Goal: Task Accomplishment & Management: Use online tool/utility

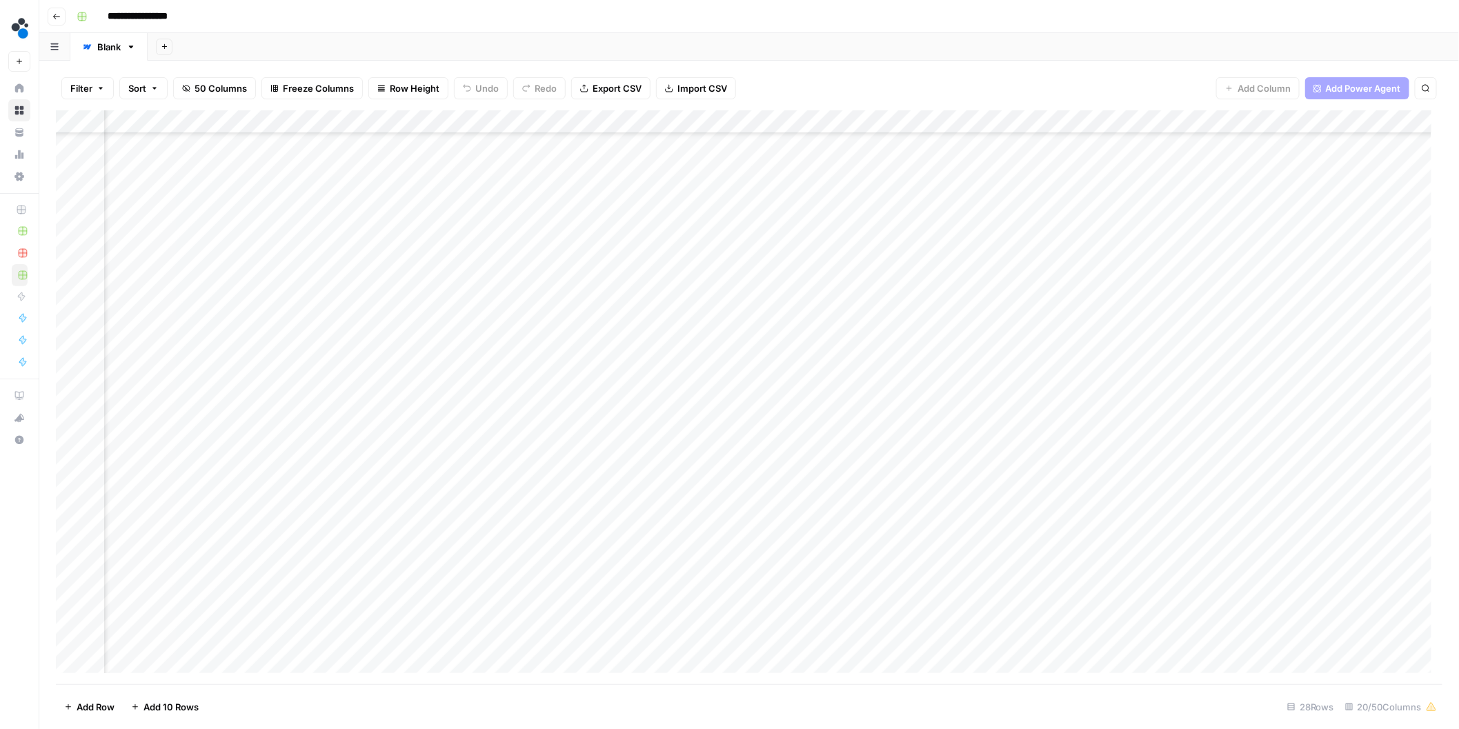
scroll to position [139, 1492]
click at [574, 121] on div "Add Column" at bounding box center [749, 397] width 1387 height 575
click at [511, 257] on span "Edit Workflow" at bounding box center [536, 257] width 121 height 14
click at [295, 125] on div "Add Column" at bounding box center [749, 397] width 1387 height 575
click at [202, 256] on span "Edit Workflow" at bounding box center [245, 257] width 121 height 14
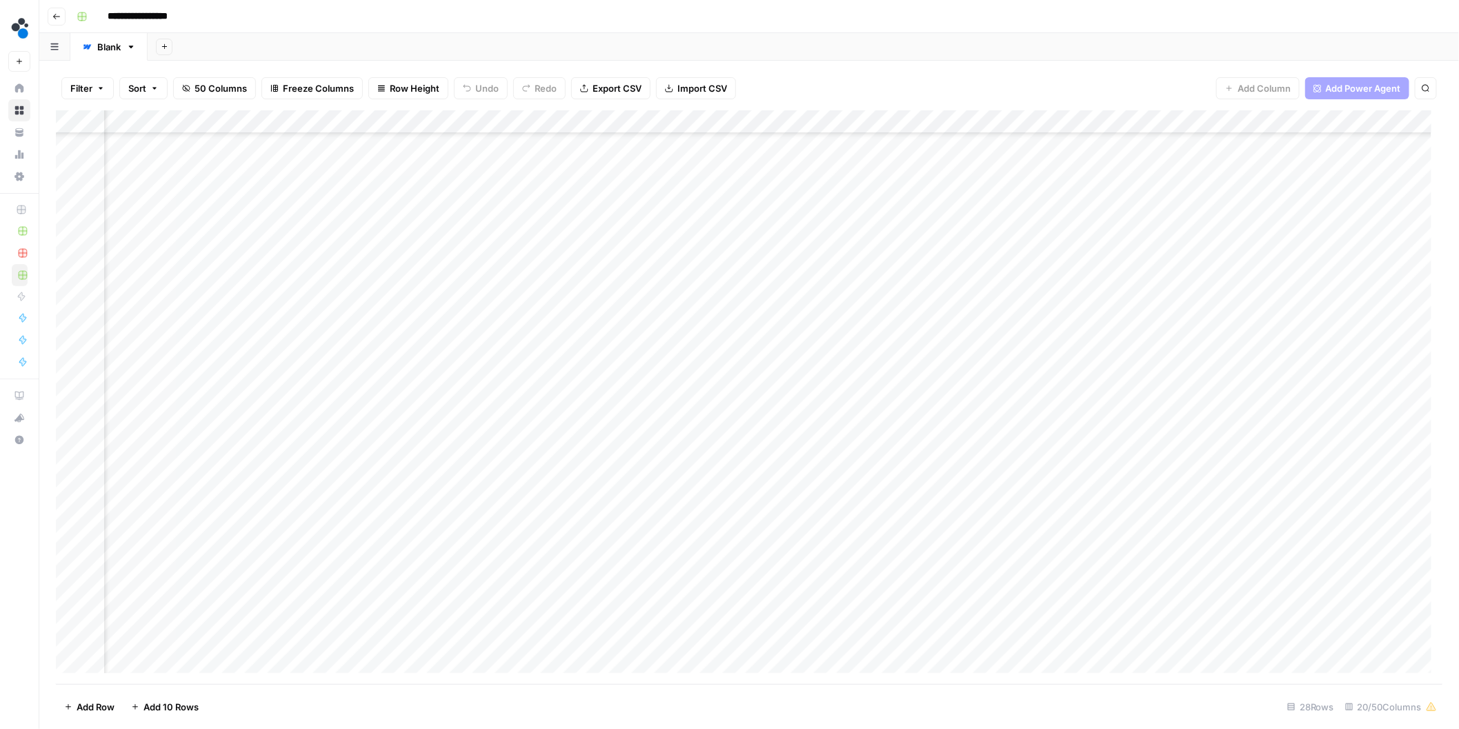
scroll to position [139, 1138]
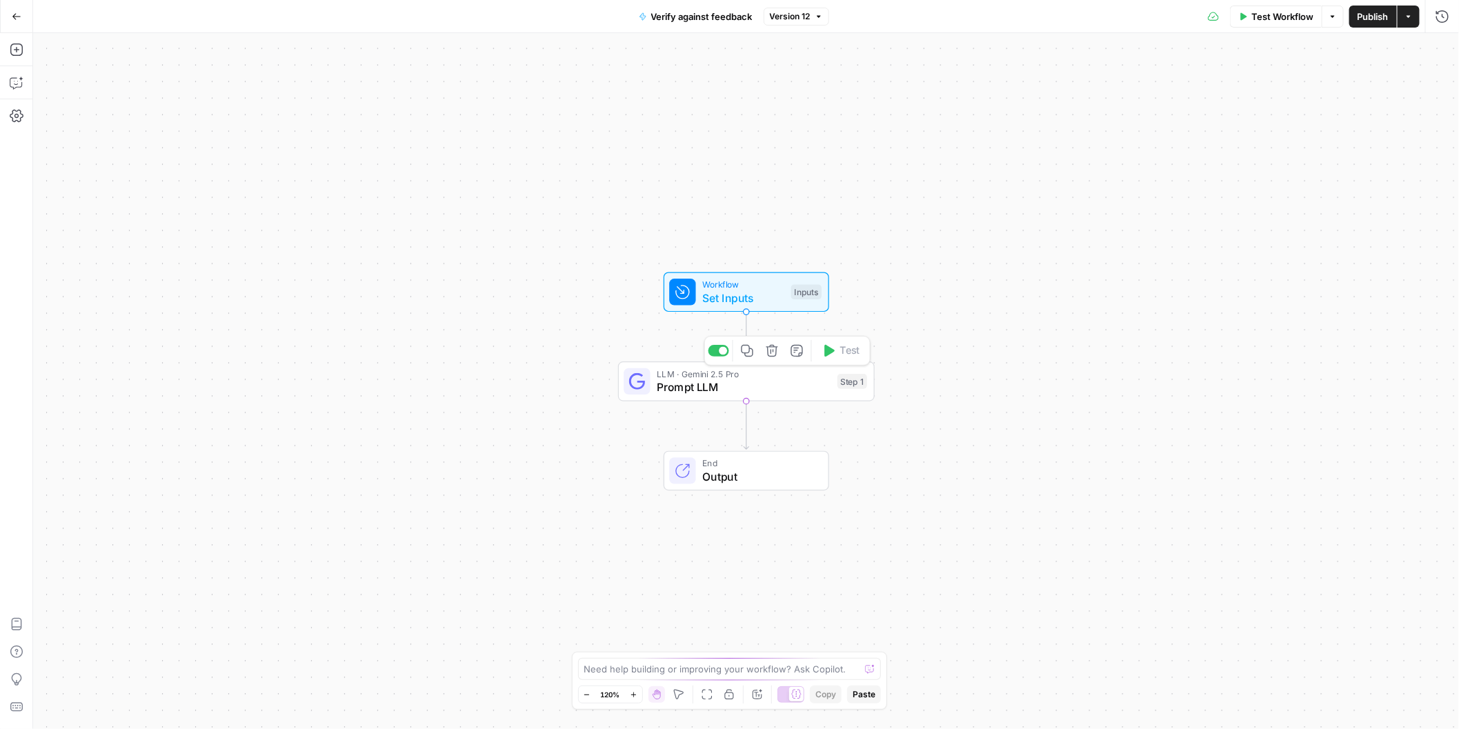
click at [744, 383] on span "Prompt LLM" at bounding box center [744, 387] width 174 height 17
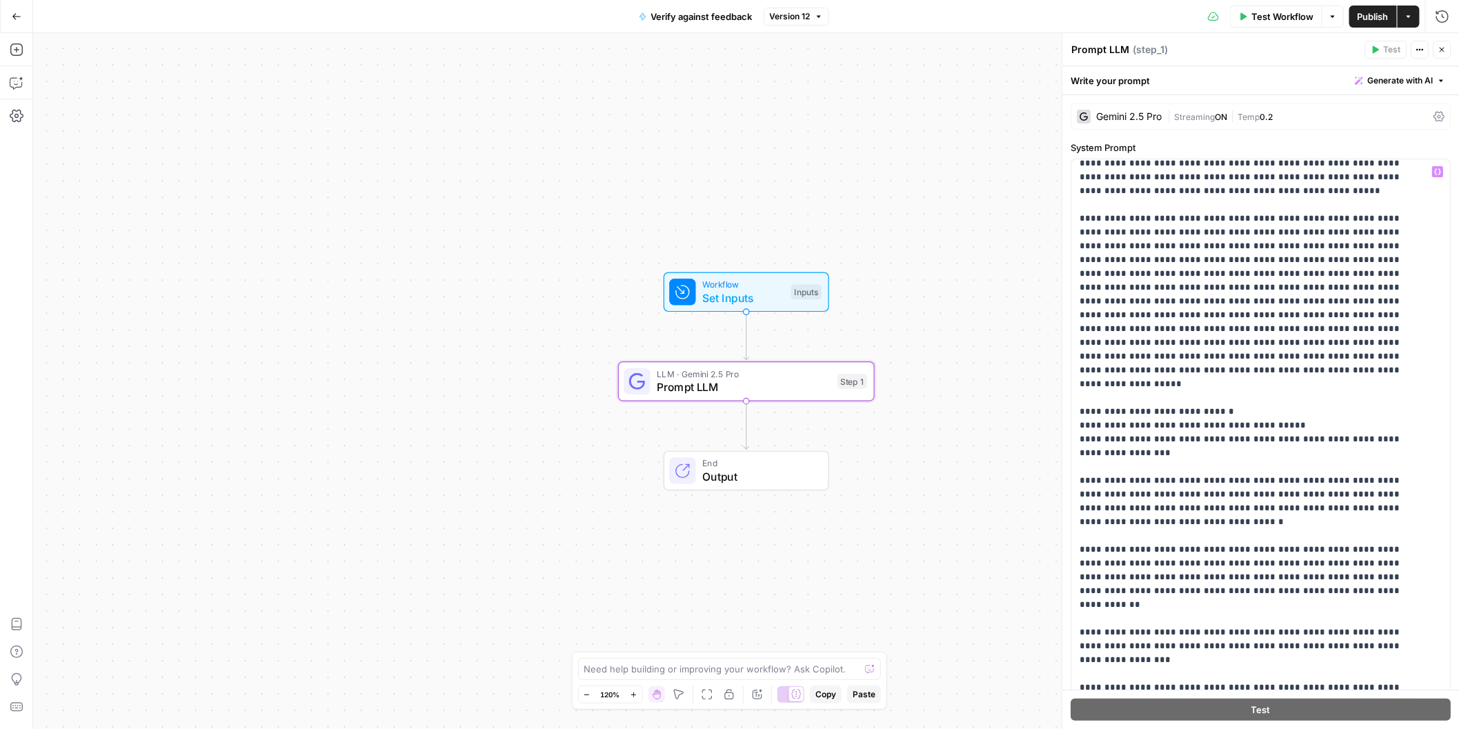
scroll to position [884, 0]
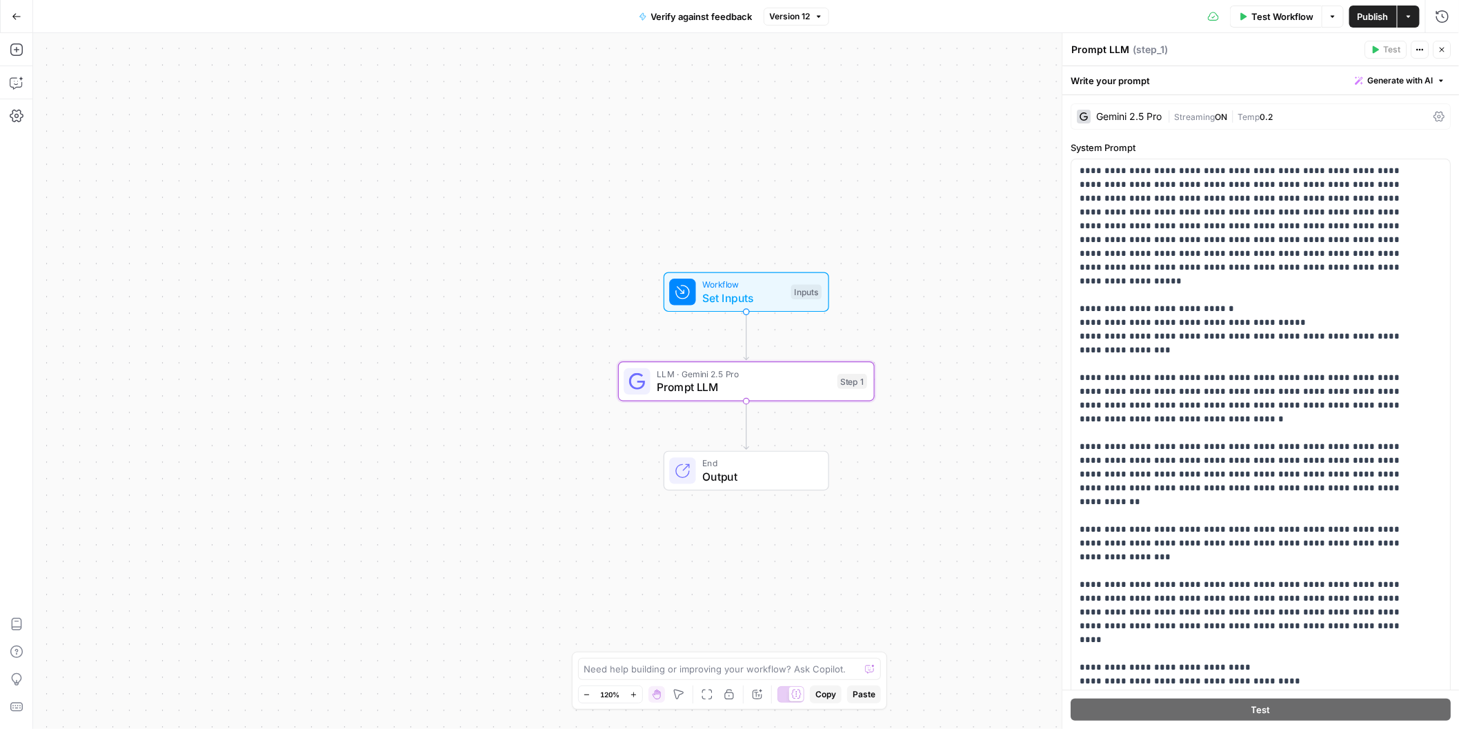
click at [880, 212] on div "Workflow Set Inputs Inputs LLM · Gemini 2.5 Pro Prompt LLM Step 1 End Output" at bounding box center [746, 381] width 1426 height 696
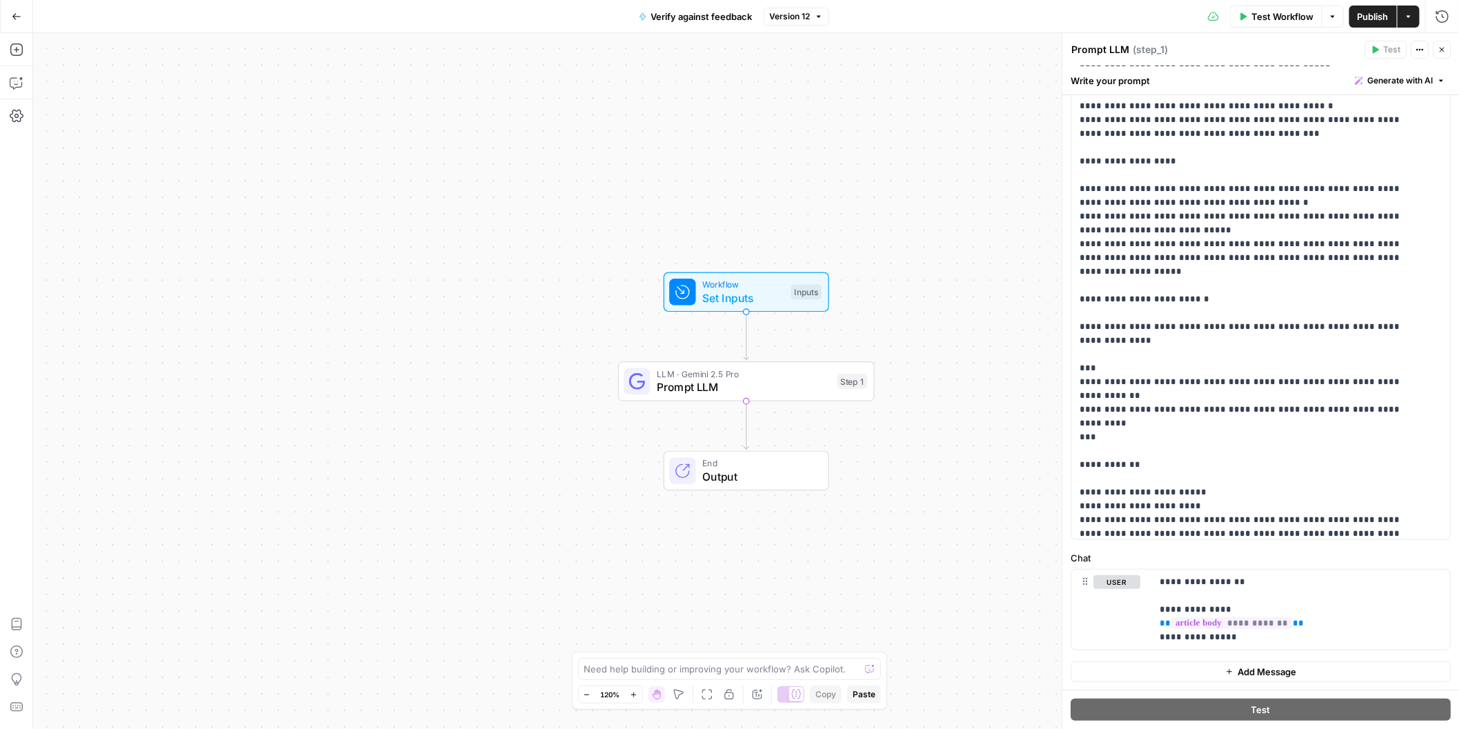
scroll to position [0, 0]
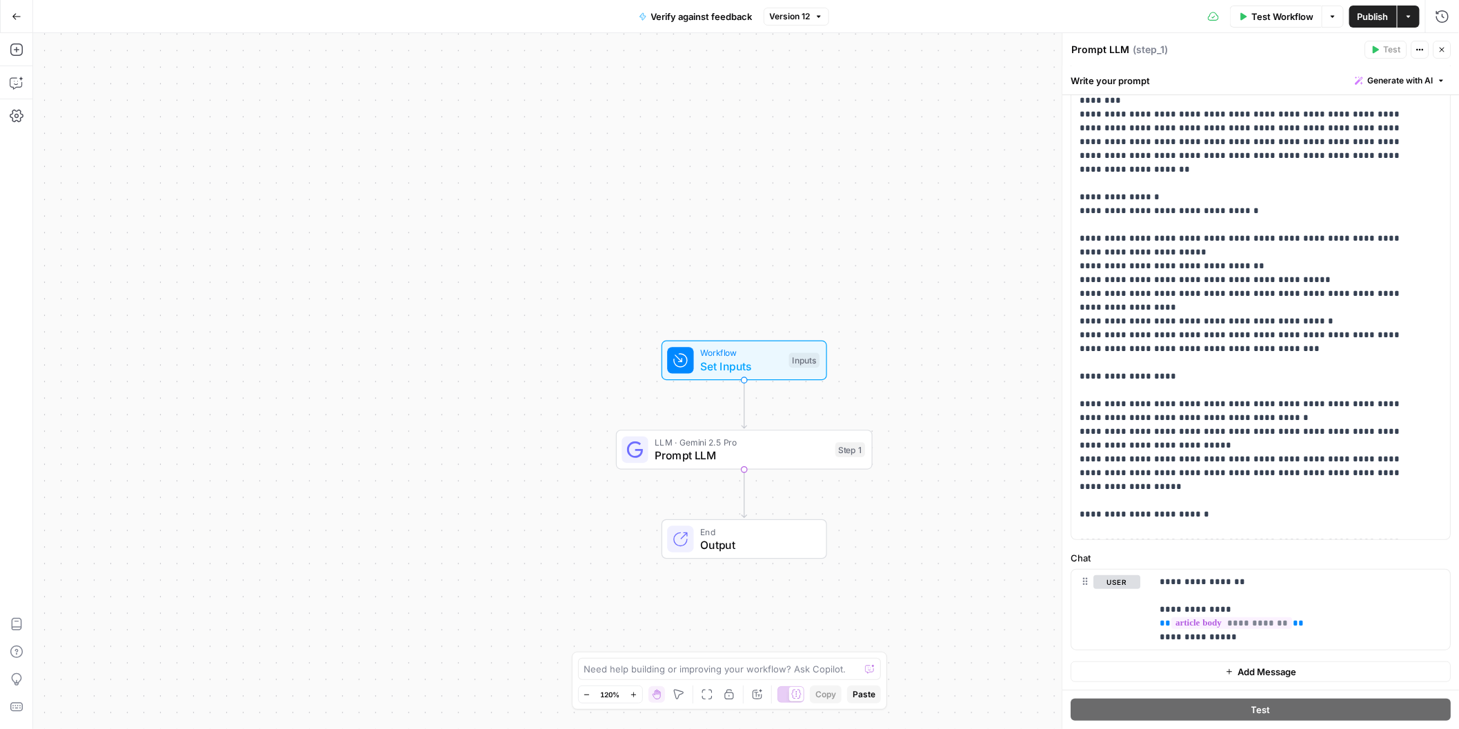
click at [920, 221] on div "Workflow Set Inputs Inputs LLM · Gemini 2.5 Pro Prompt LLM Step 1 End Output" at bounding box center [746, 381] width 1426 height 696
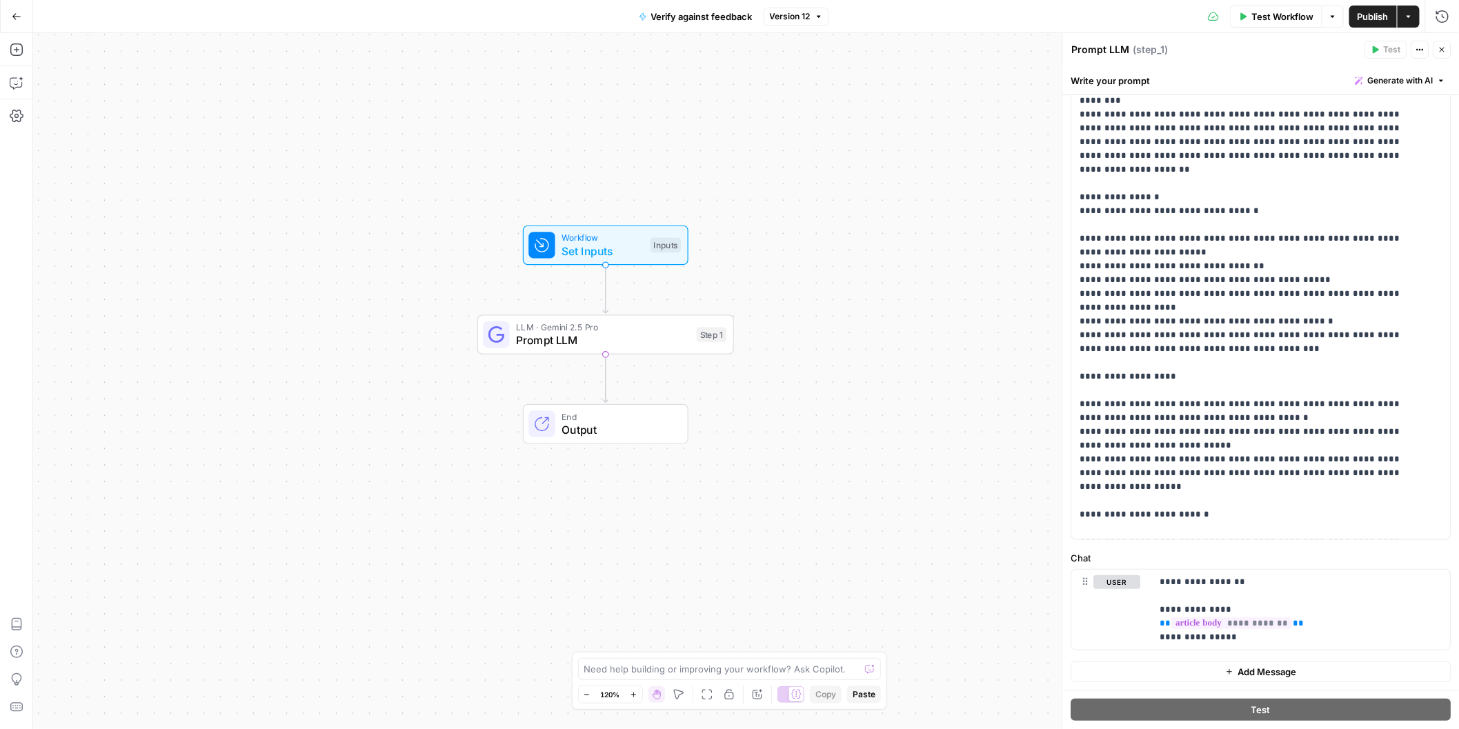
drag, startPoint x: 910, startPoint y: 325, endPoint x: 781, endPoint y: 221, distance: 165.8
click at [781, 221] on div "Workflow Set Inputs Inputs LLM · Gemini 2.5 Pro Prompt LLM Step 1 End Output" at bounding box center [746, 381] width 1426 height 696
